Goal: Information Seeking & Learning: Learn about a topic

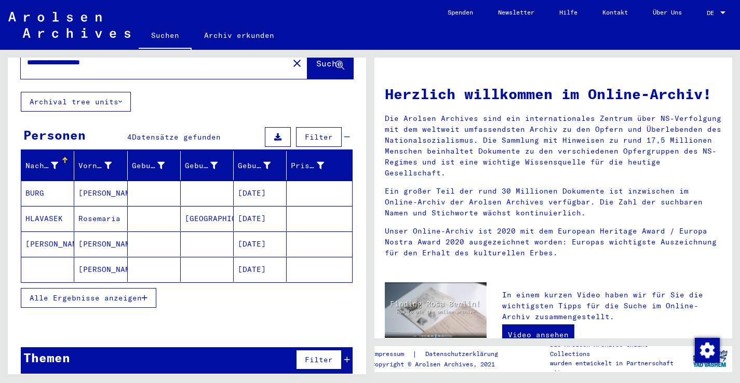
click at [49, 293] on span "Alle Ergebnisse anzeigen" at bounding box center [86, 297] width 112 height 9
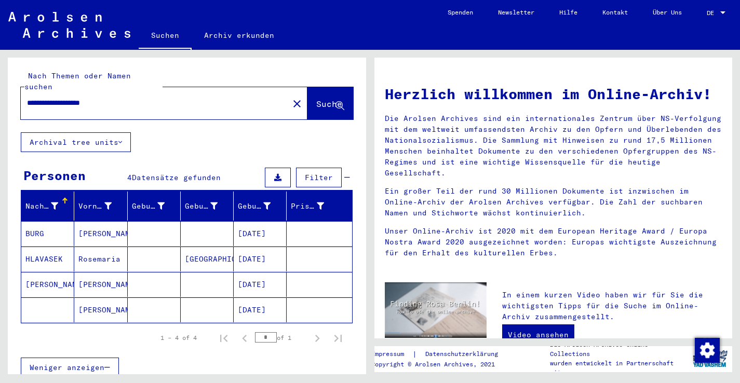
click at [118, 91] on div "**********" at bounding box center [149, 102] width 256 height 23
click at [118, 98] on input "**********" at bounding box center [151, 103] width 249 height 11
type input "**********"
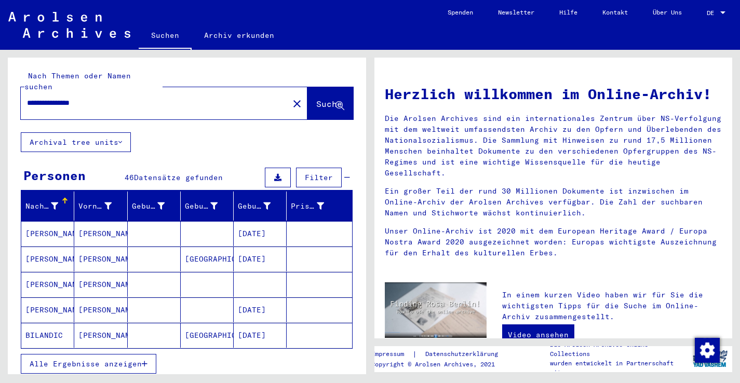
click at [102, 221] on mat-cell "[PERSON_NAME]" at bounding box center [100, 233] width 53 height 25
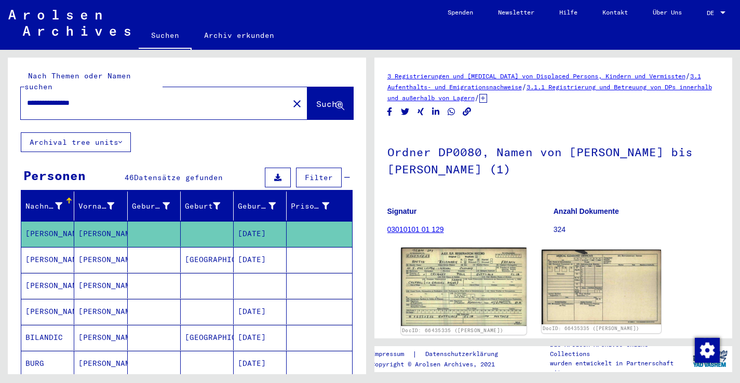
click at [447, 278] on img at bounding box center [463, 287] width 125 height 78
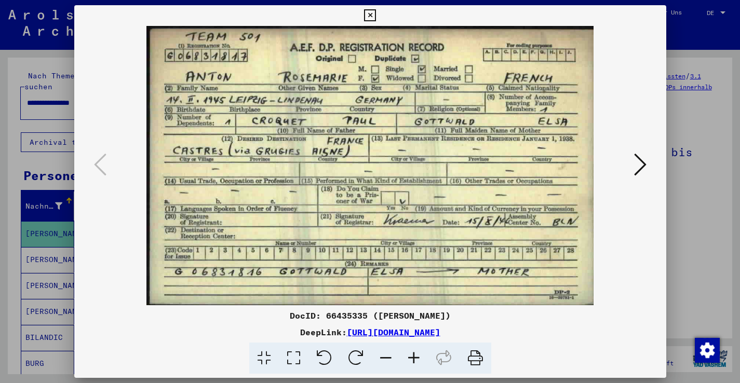
click at [376, 15] on icon at bounding box center [370, 15] width 12 height 12
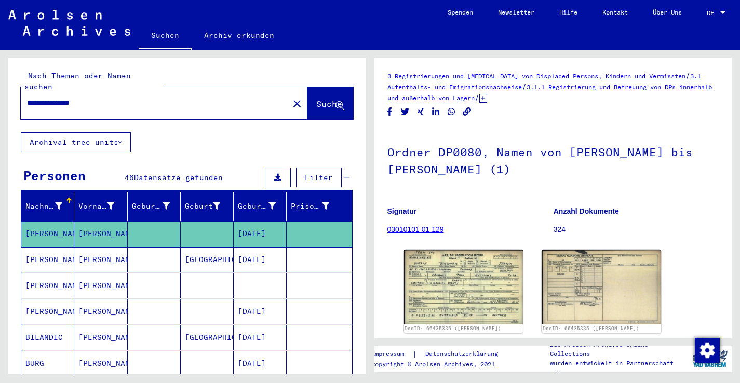
click at [300, 247] on mat-cell at bounding box center [319, 259] width 65 height 25
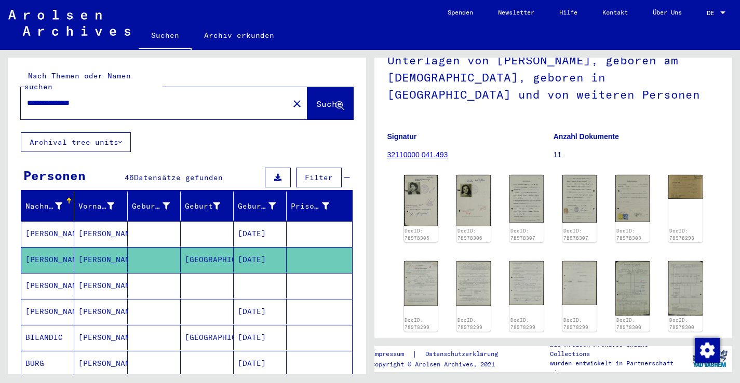
scroll to position [114, 0]
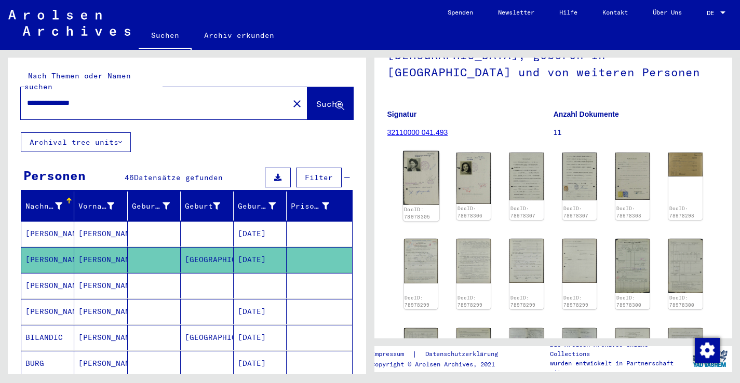
click at [424, 190] on img at bounding box center [421, 178] width 36 height 54
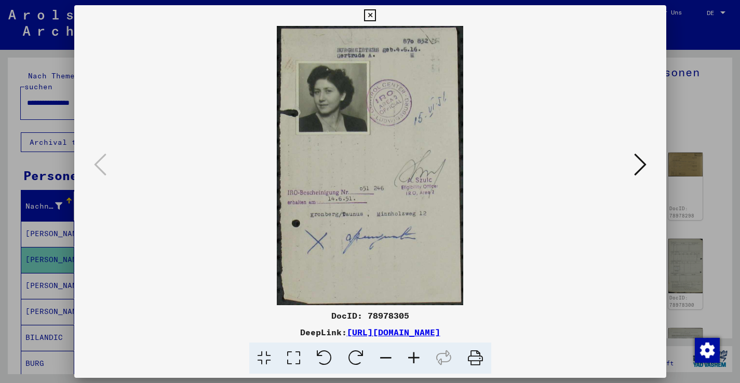
click at [376, 13] on icon at bounding box center [370, 15] width 12 height 12
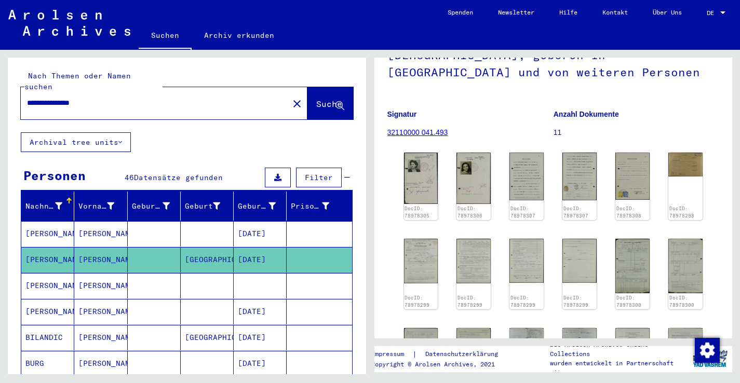
click at [212, 279] on mat-cell at bounding box center [207, 285] width 53 height 25
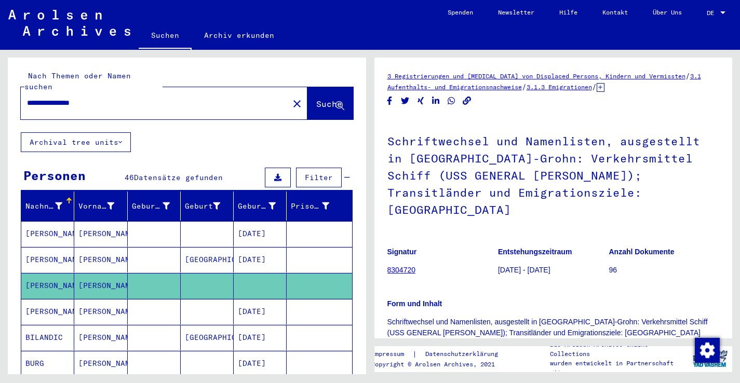
click at [209, 305] on mat-cell at bounding box center [207, 311] width 53 height 25
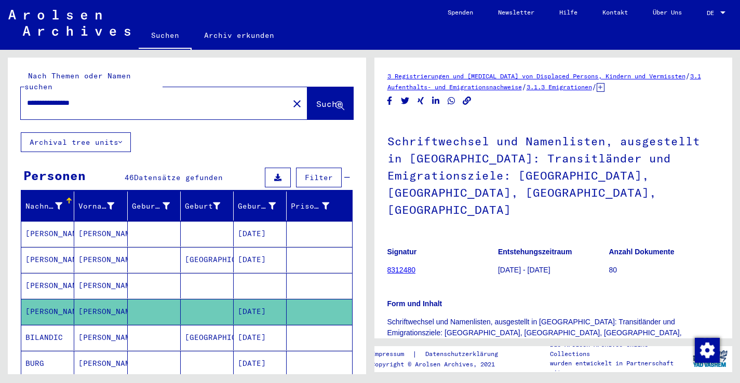
drag, startPoint x: 156, startPoint y: 90, endPoint x: 87, endPoint y: 63, distance: 74.2
click at [87, 63] on div "**********" at bounding box center [187, 95] width 358 height 75
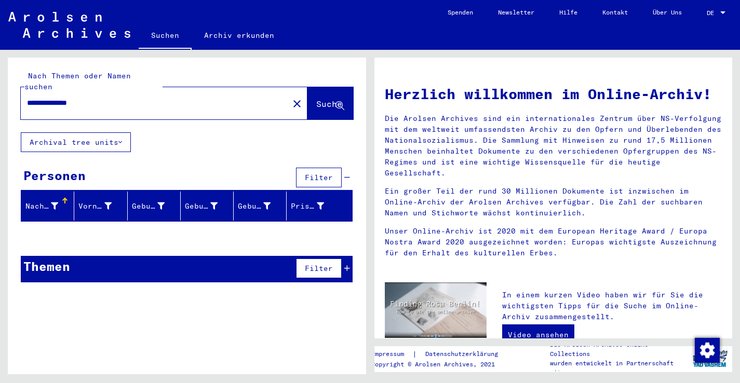
drag, startPoint x: 53, startPoint y: 94, endPoint x: 1, endPoint y: 75, distance: 55.2
click at [3, 80] on div "**********" at bounding box center [185, 212] width 370 height 325
type input "**********"
drag, startPoint x: 127, startPoint y: 92, endPoint x: 85, endPoint y: 71, distance: 47.9
click at [85, 71] on div "**********" at bounding box center [187, 95] width 332 height 49
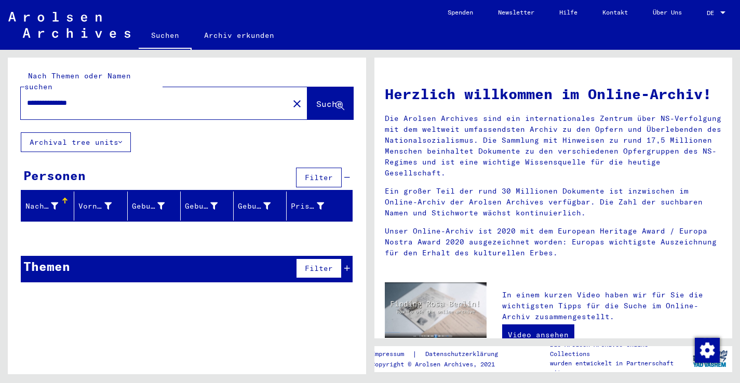
type input "**********"
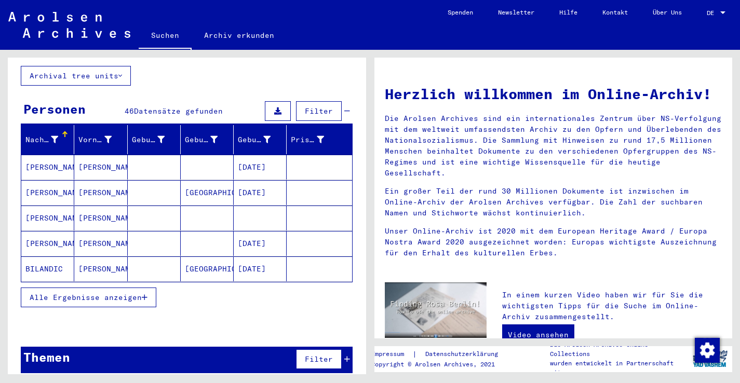
scroll to position [66, 0]
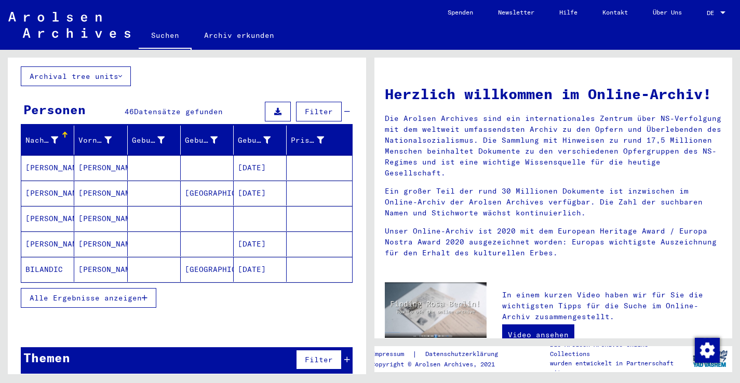
click at [108, 293] on span "Alle Ergebnisse anzeigen" at bounding box center [86, 297] width 112 height 9
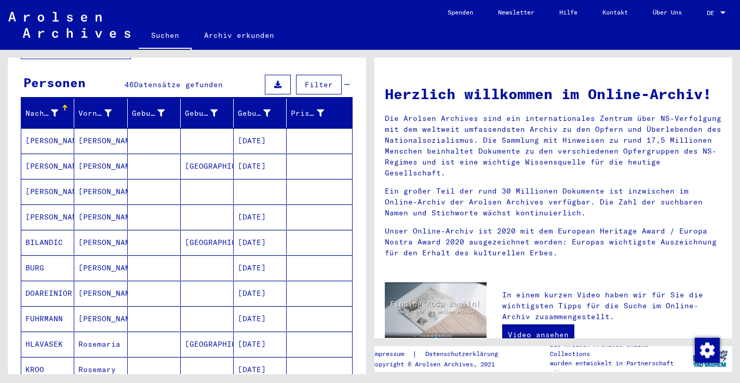
scroll to position [83, 0]
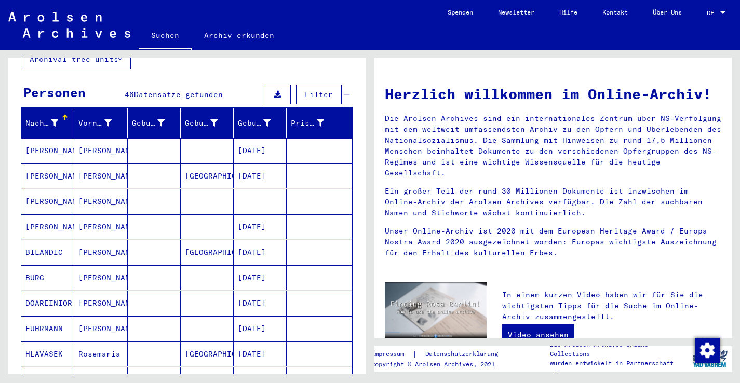
click at [167, 138] on mat-cell at bounding box center [154, 150] width 53 height 25
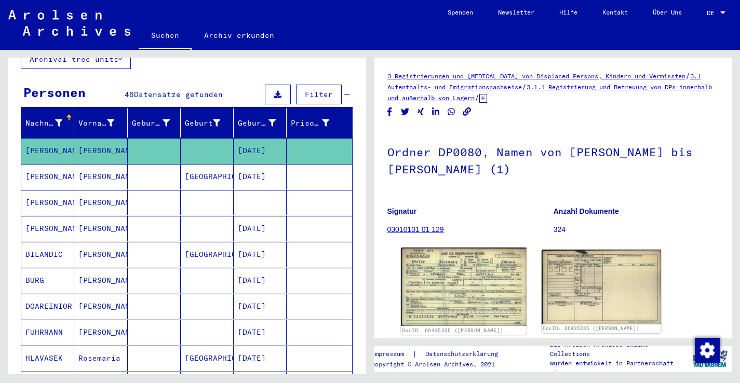
click at [449, 261] on img at bounding box center [463, 287] width 125 height 78
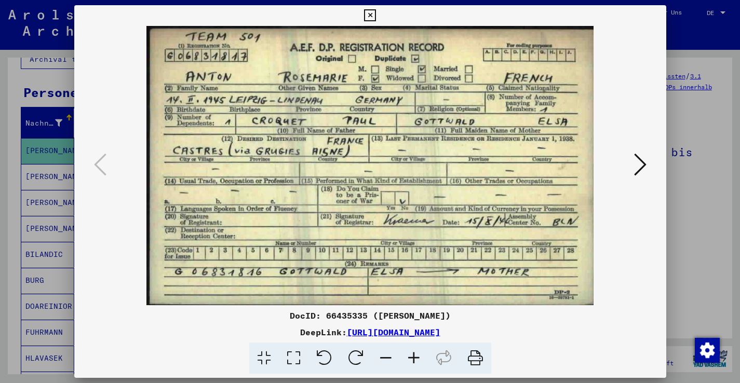
click at [376, 13] on icon at bounding box center [370, 15] width 12 height 12
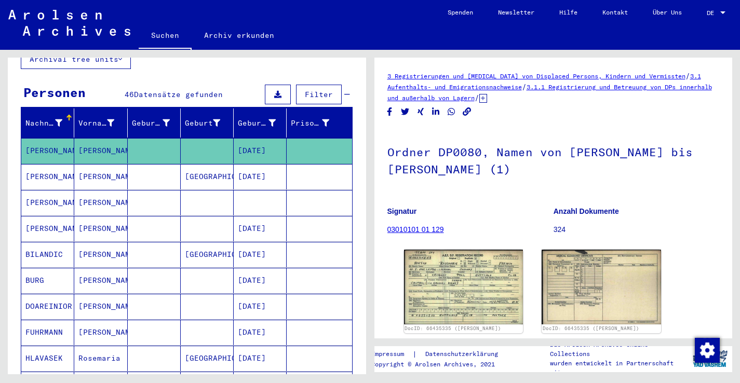
click at [285, 191] on mat-cell at bounding box center [260, 202] width 53 height 25
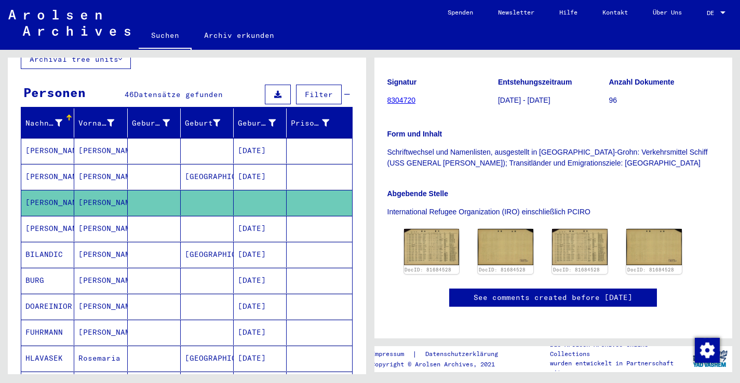
scroll to position [181, 0]
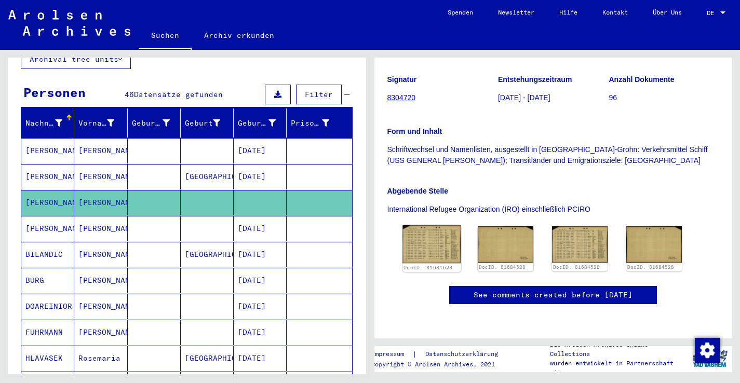
click at [436, 227] on img at bounding box center [432, 244] width 58 height 38
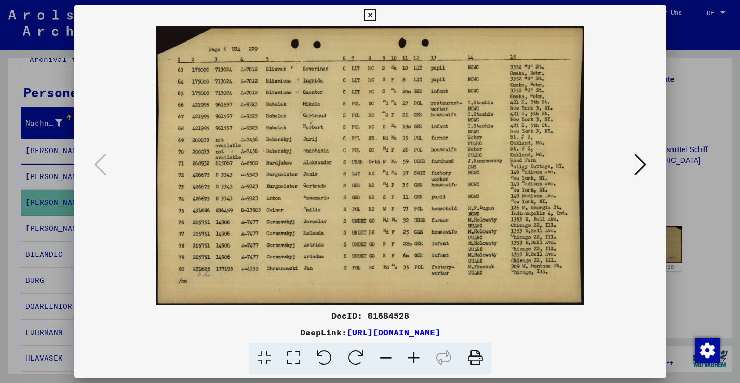
click at [376, 18] on icon at bounding box center [370, 15] width 12 height 12
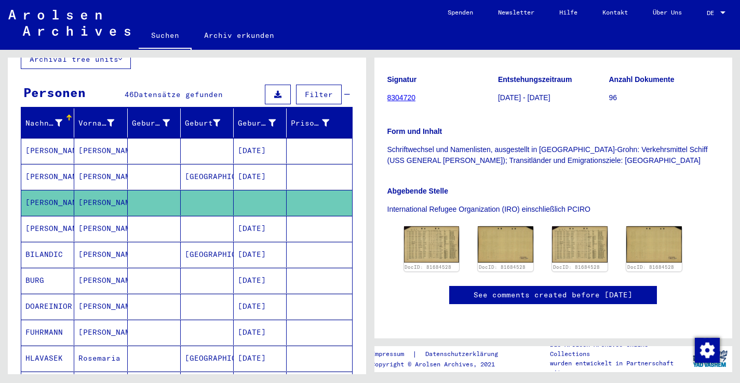
click at [285, 216] on mat-cell "[DATE]" at bounding box center [260, 228] width 53 height 25
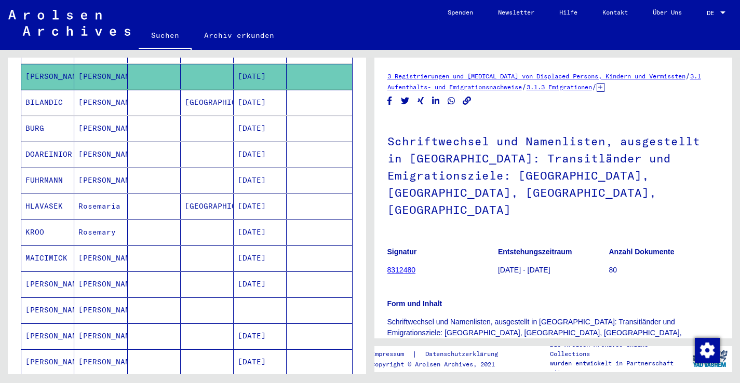
scroll to position [236, 0]
click at [296, 123] on mat-cell at bounding box center [319, 127] width 65 height 25
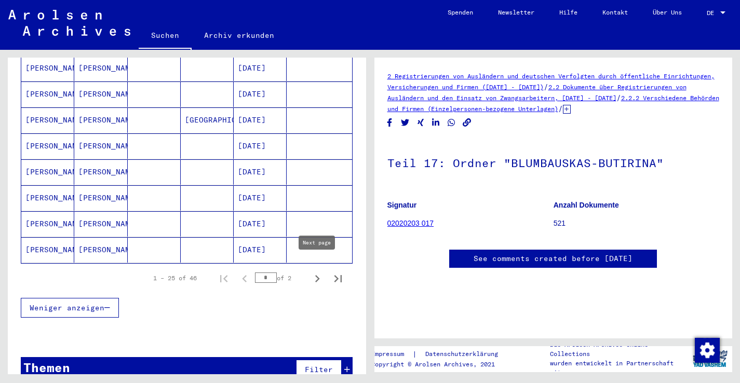
click at [317, 272] on icon "Next page" at bounding box center [317, 279] width 15 height 15
type input "*"
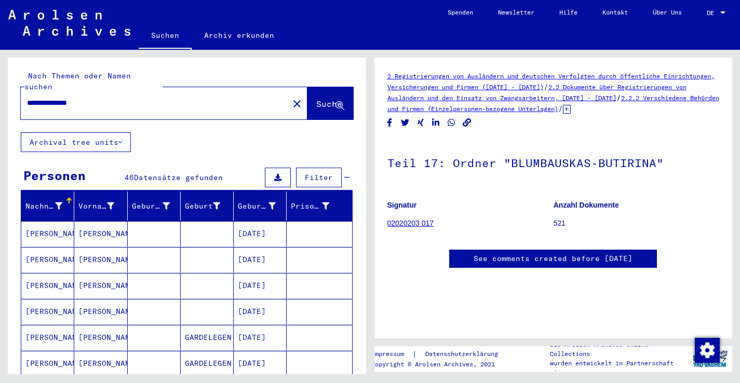
drag, startPoint x: 108, startPoint y: 88, endPoint x: 38, endPoint y: 64, distance: 72.9
click at [38, 64] on div "**********" at bounding box center [187, 95] width 358 height 75
type input "**********"
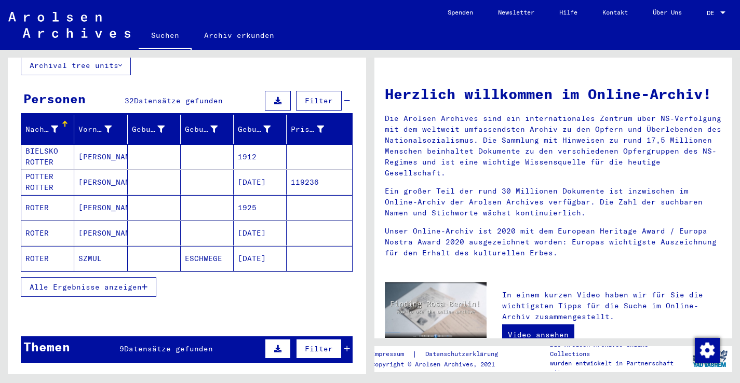
scroll to position [81, 0]
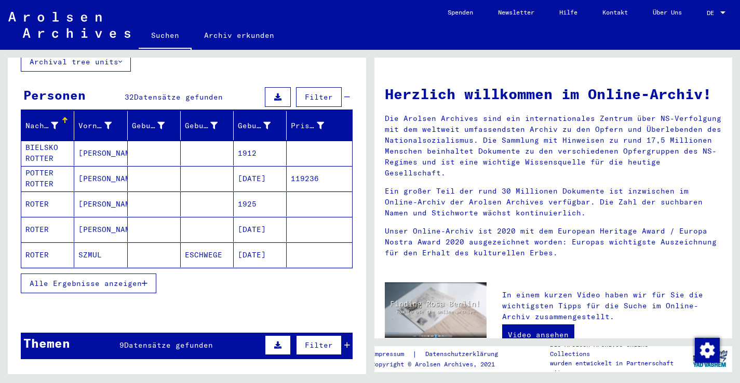
click at [74, 279] on span "Alle Ergebnisse anzeigen" at bounding box center [86, 283] width 112 height 9
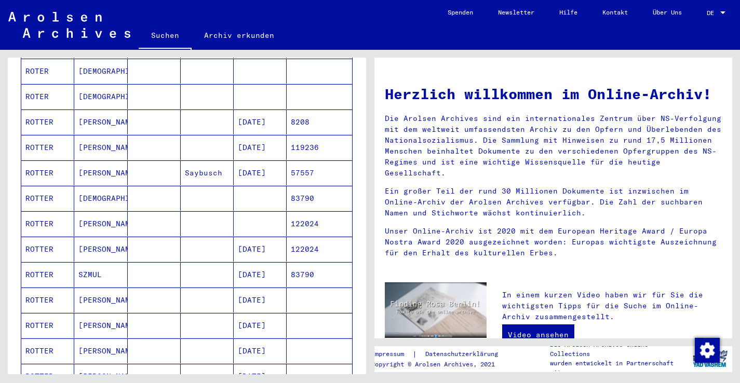
scroll to position [283, 0]
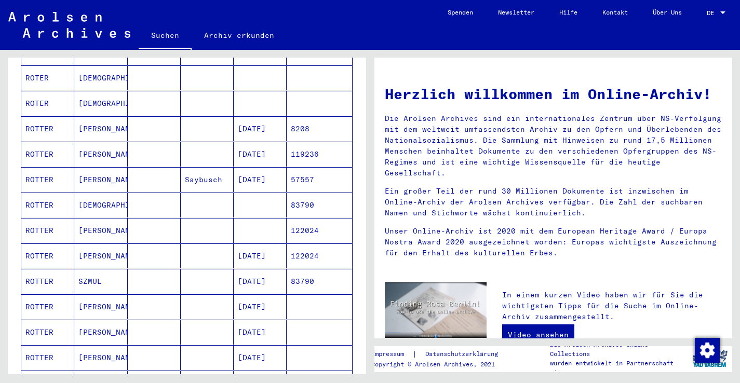
click at [141, 122] on mat-cell at bounding box center [154, 128] width 53 height 25
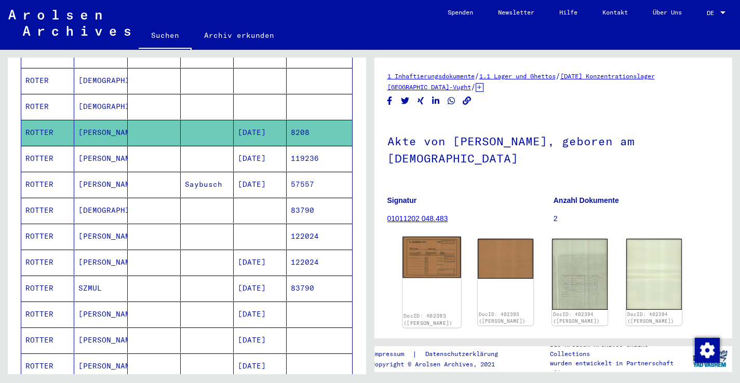
click at [418, 237] on img at bounding box center [432, 258] width 58 height 42
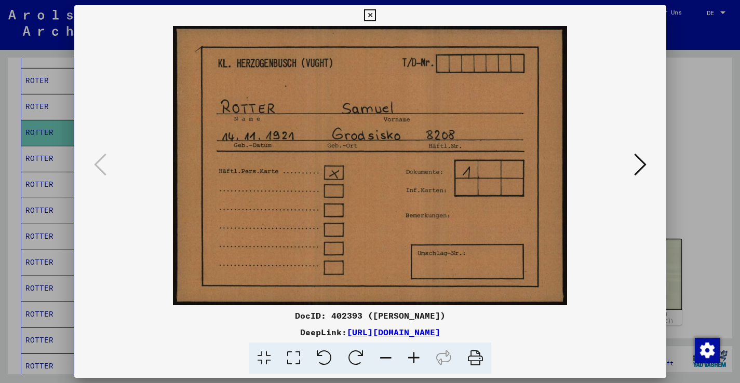
click at [642, 166] on icon at bounding box center [640, 164] width 12 height 25
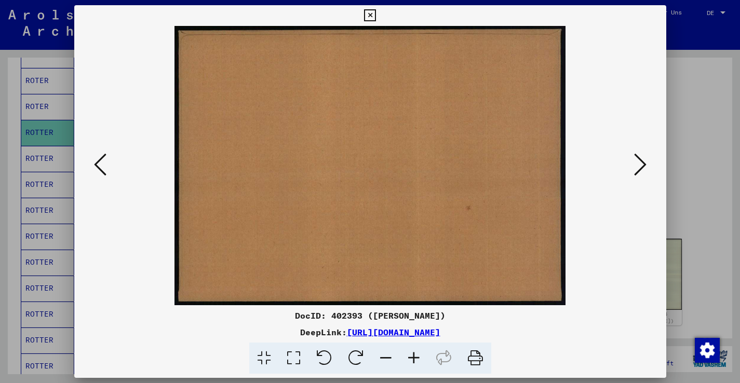
click at [642, 166] on icon at bounding box center [640, 164] width 12 height 25
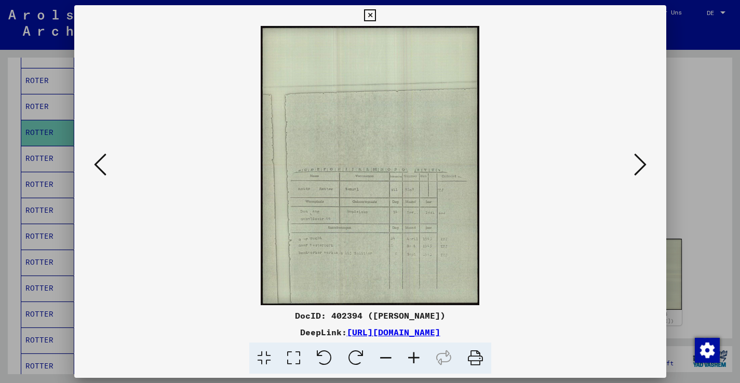
click at [642, 166] on icon at bounding box center [640, 164] width 12 height 25
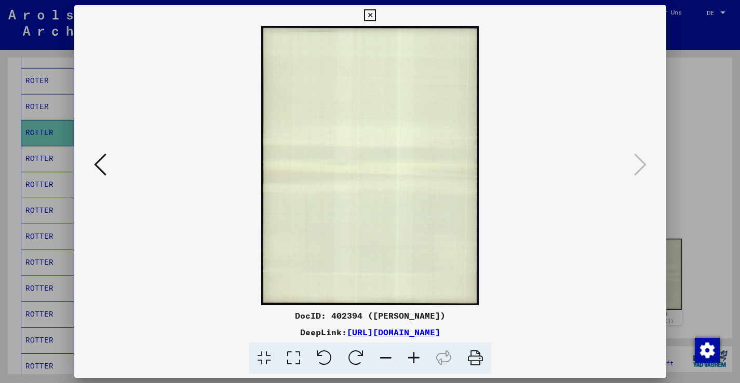
click at [93, 166] on button at bounding box center [100, 166] width 19 height 30
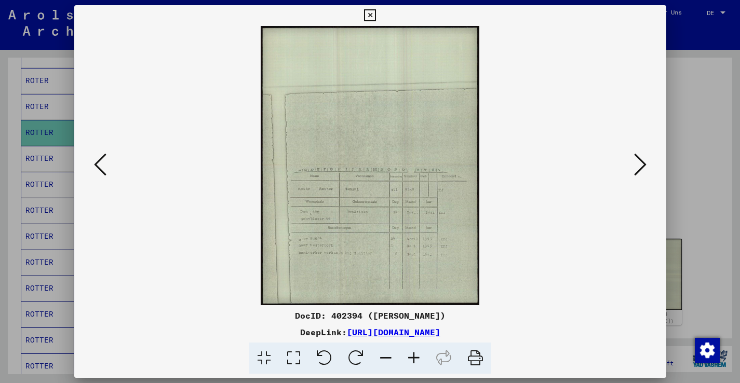
click at [417, 355] on icon at bounding box center [414, 359] width 28 height 32
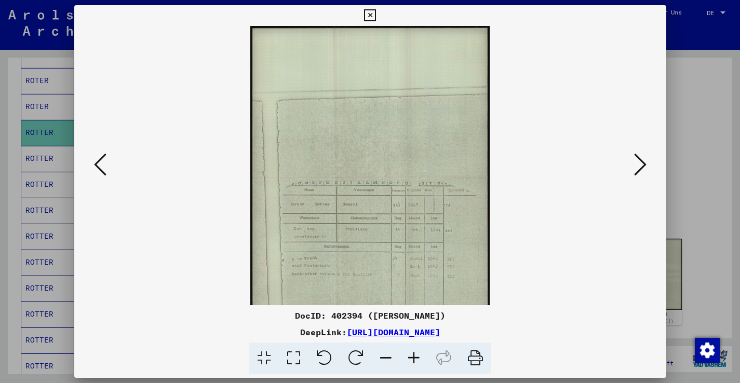
click at [417, 355] on icon at bounding box center [414, 359] width 28 height 32
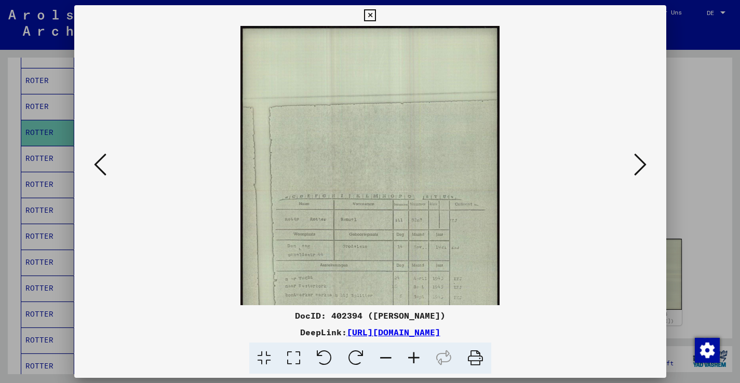
click at [417, 355] on icon at bounding box center [414, 359] width 28 height 32
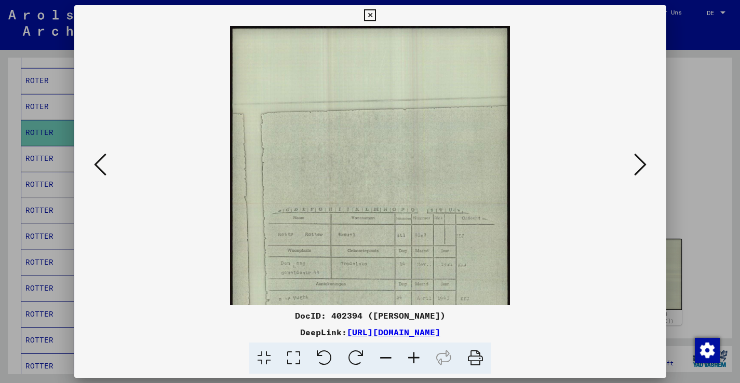
click at [417, 355] on icon at bounding box center [414, 359] width 28 height 32
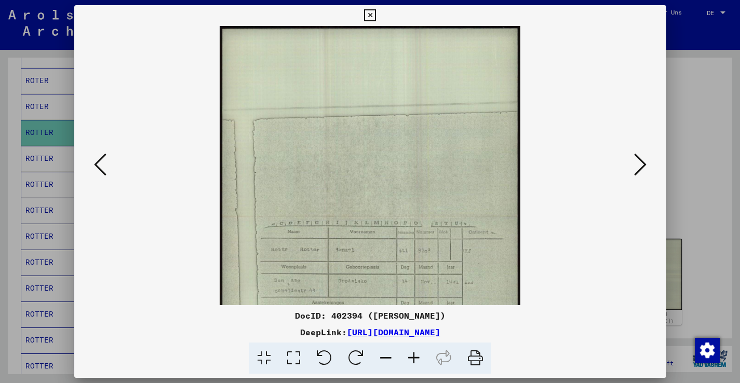
click at [417, 355] on icon at bounding box center [414, 359] width 28 height 32
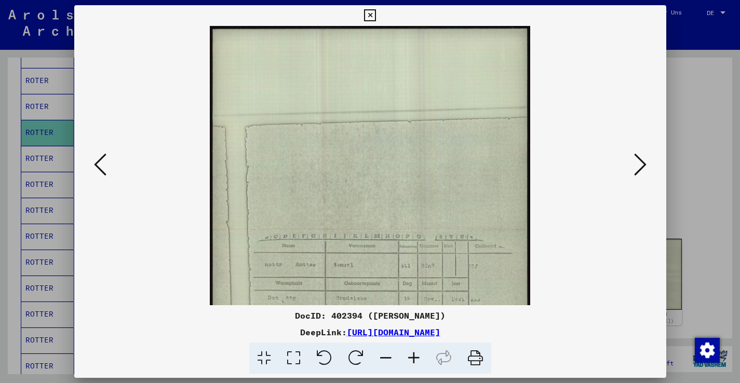
click at [417, 355] on icon at bounding box center [414, 359] width 28 height 32
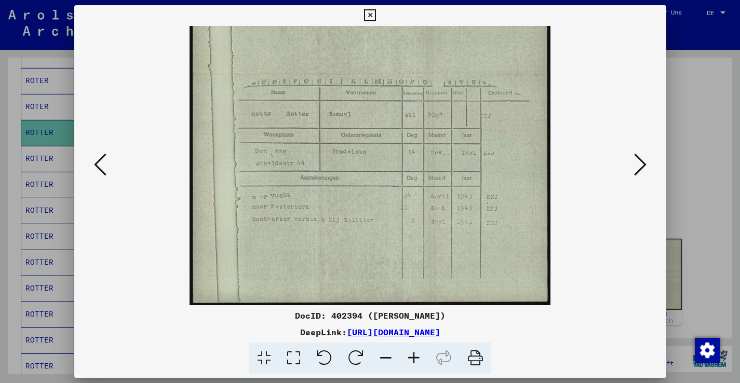
scroll to position [182, 0]
drag, startPoint x: 416, startPoint y: 259, endPoint x: 438, endPoint y: 77, distance: 183.2
